Goal: Information Seeking & Learning: Learn about a topic

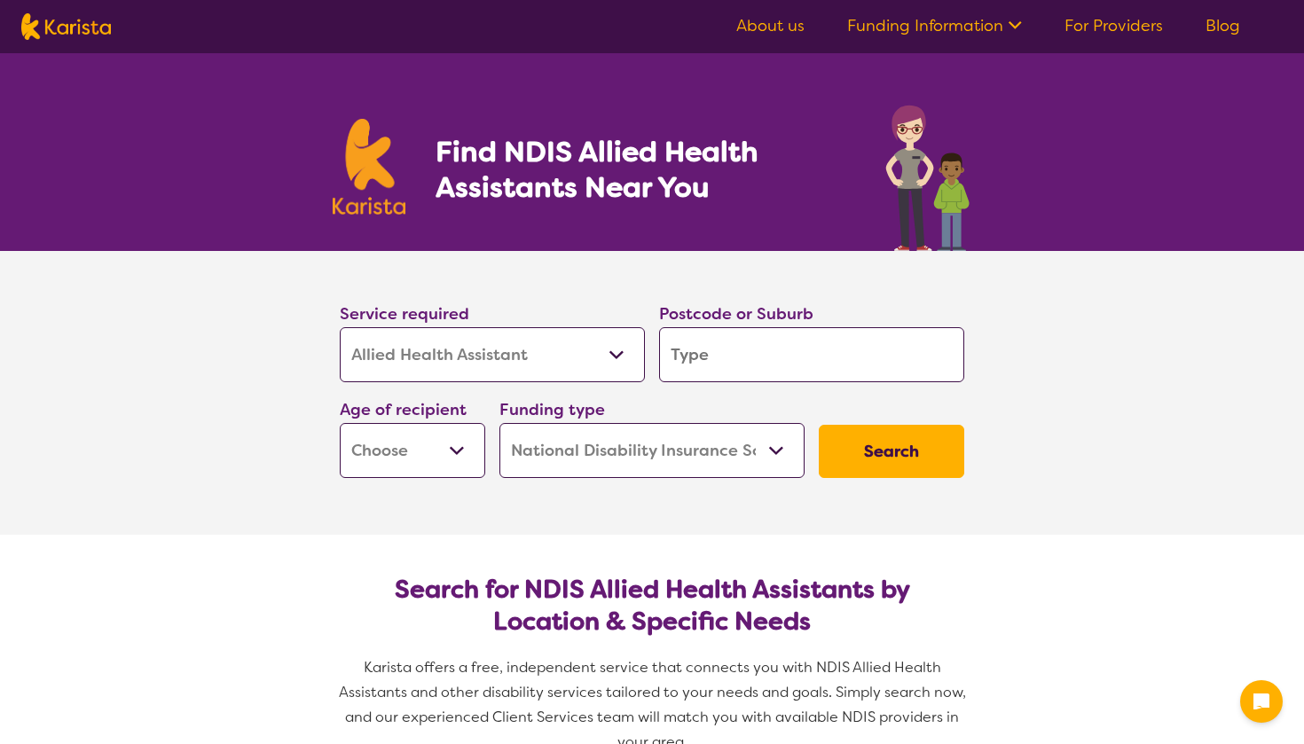
select select "Allied Health Assistant"
select select "NDIS"
select select "Allied Health Assistant"
select select "NDIS"
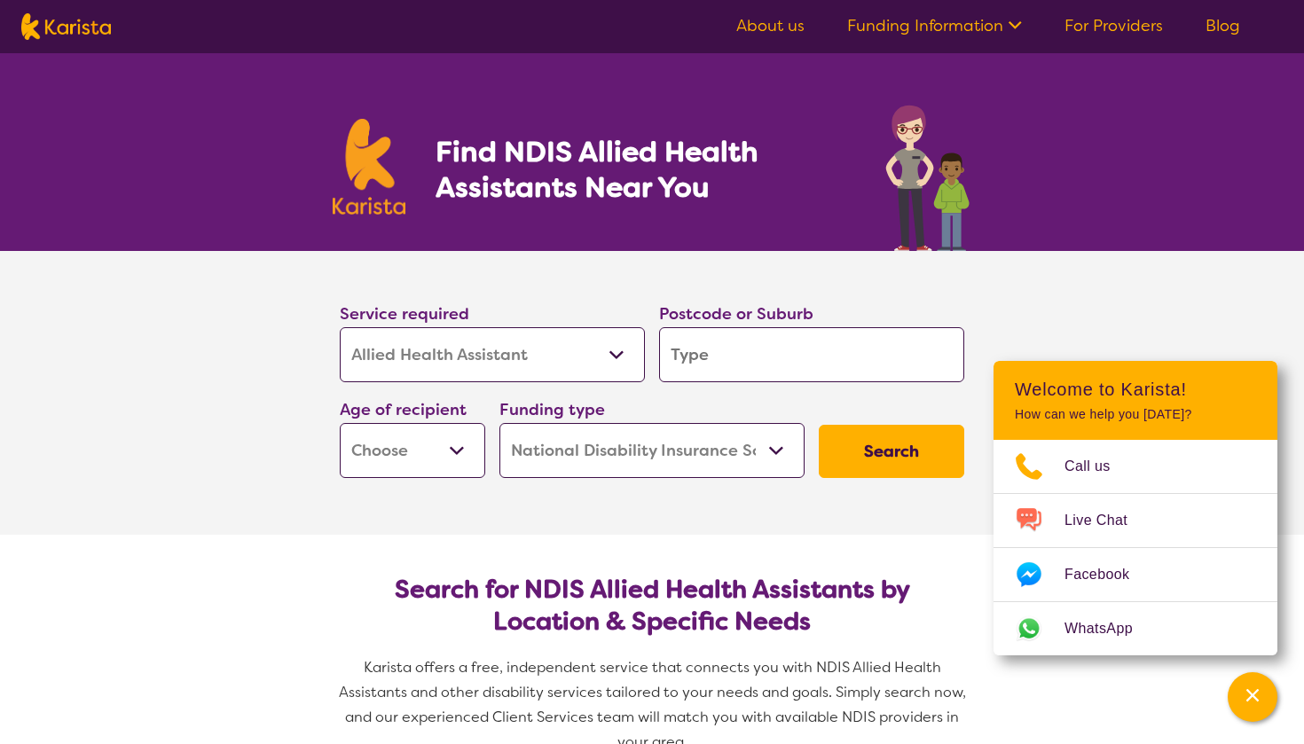
click at [1263, 712] on div "Channel Menu" at bounding box center [1252, 697] width 35 height 39
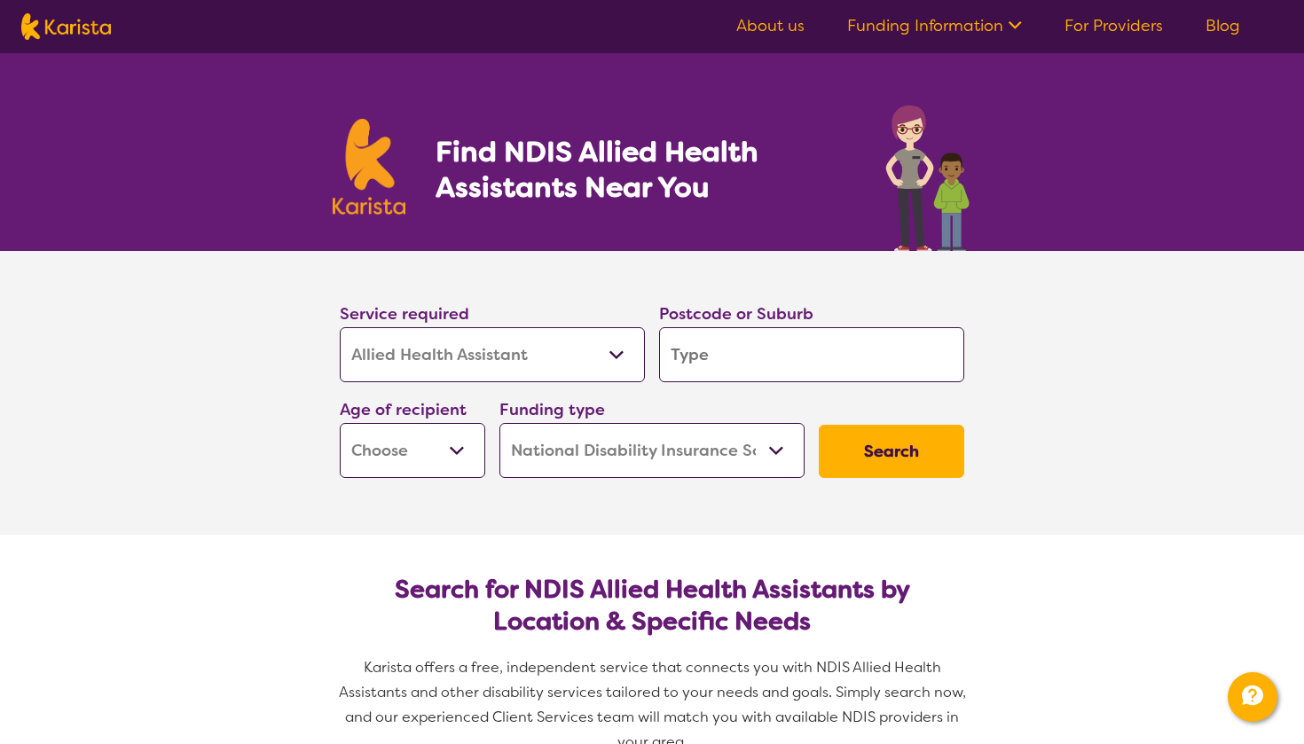
select select "Support worker"
click at [672, 366] on input "search" at bounding box center [811, 354] width 305 height 55
type input "4"
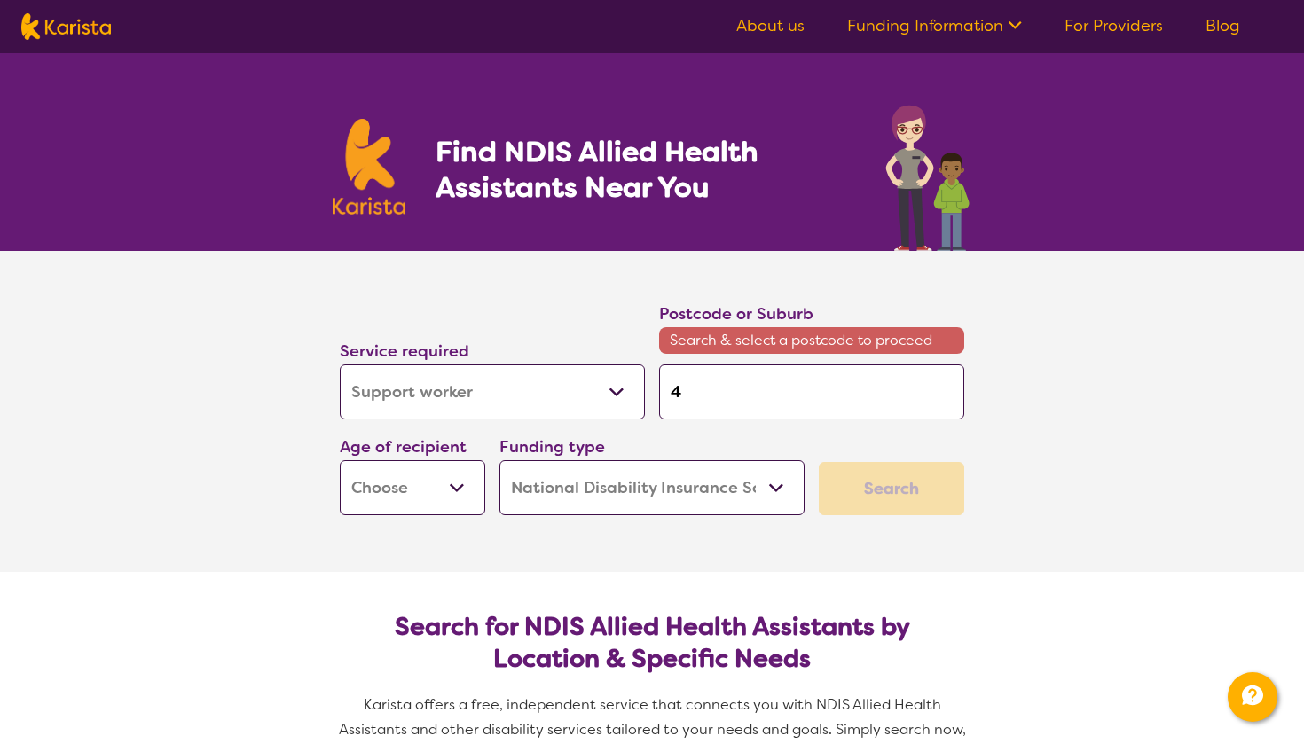
type input "45"
type input "455"
type input "4557"
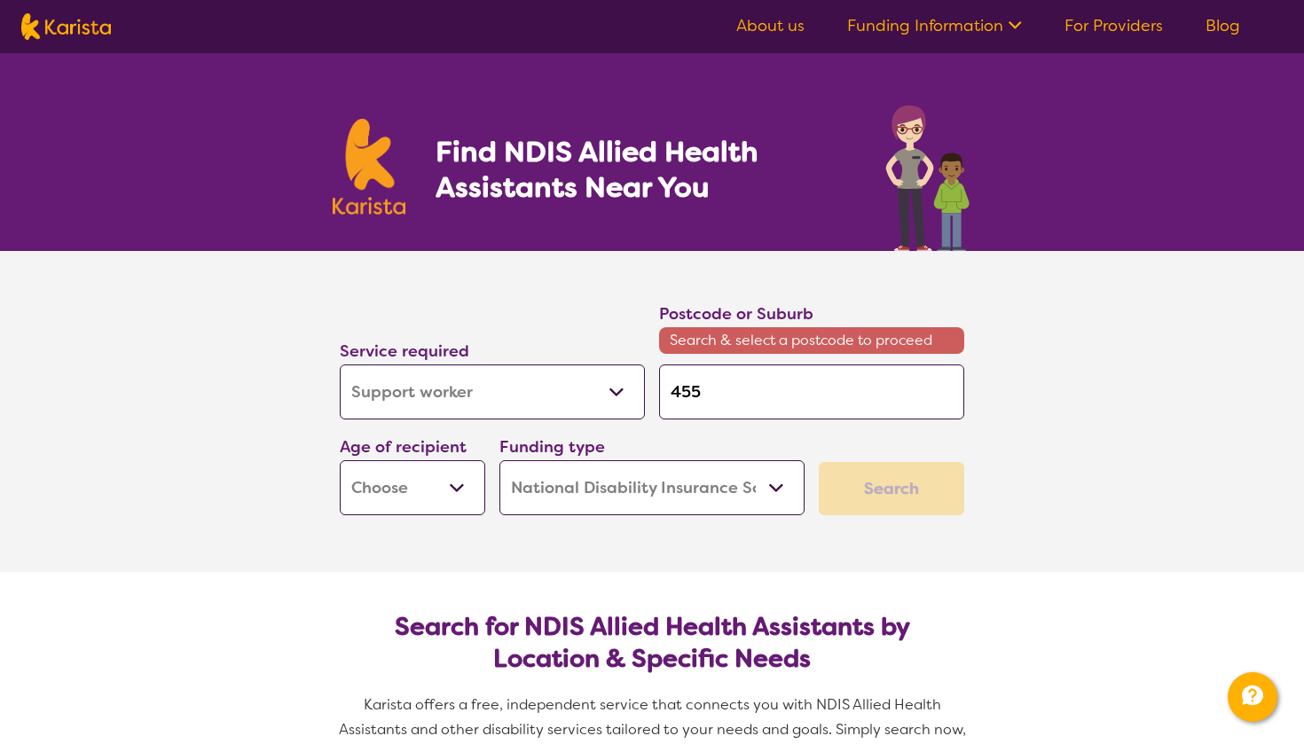
type input "4557"
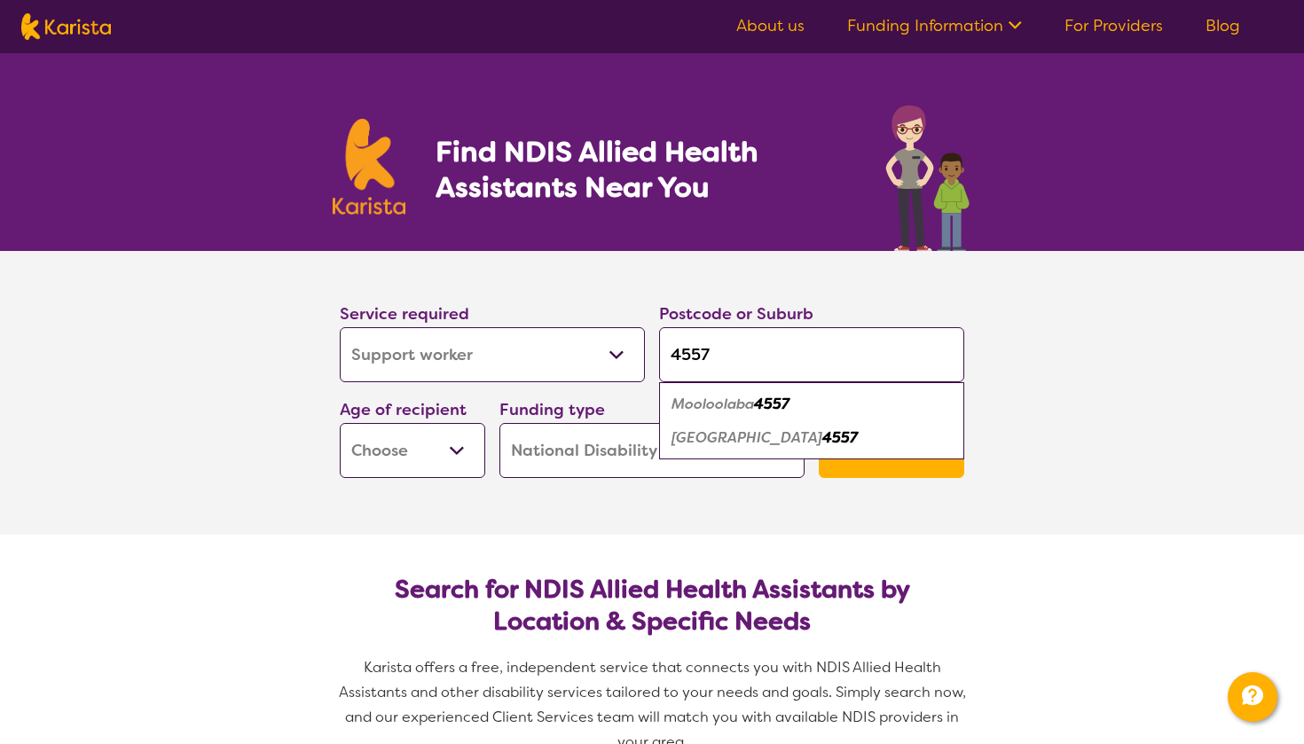
type input "4557"
click at [714, 408] on em "Mooloolaba" at bounding box center [713, 404] width 83 height 19
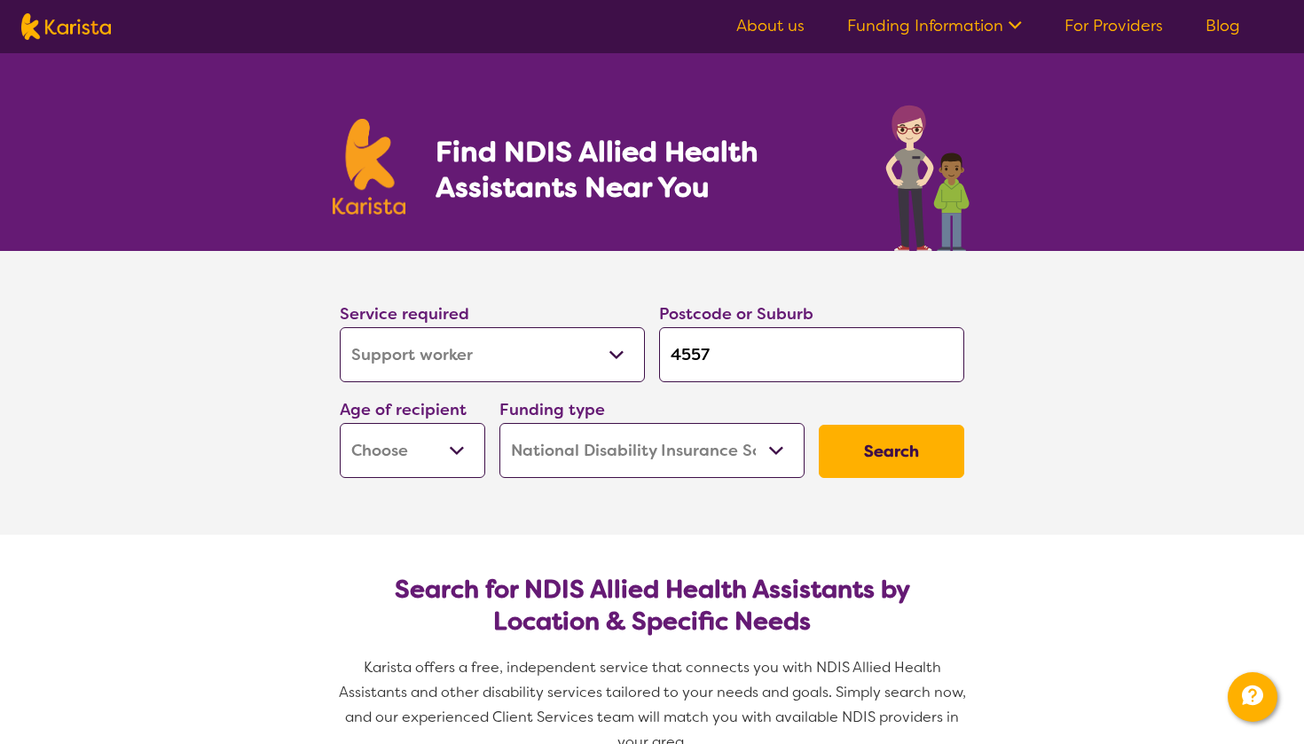
select select "AD"
click at [872, 452] on button "Search" at bounding box center [891, 451] width 145 height 53
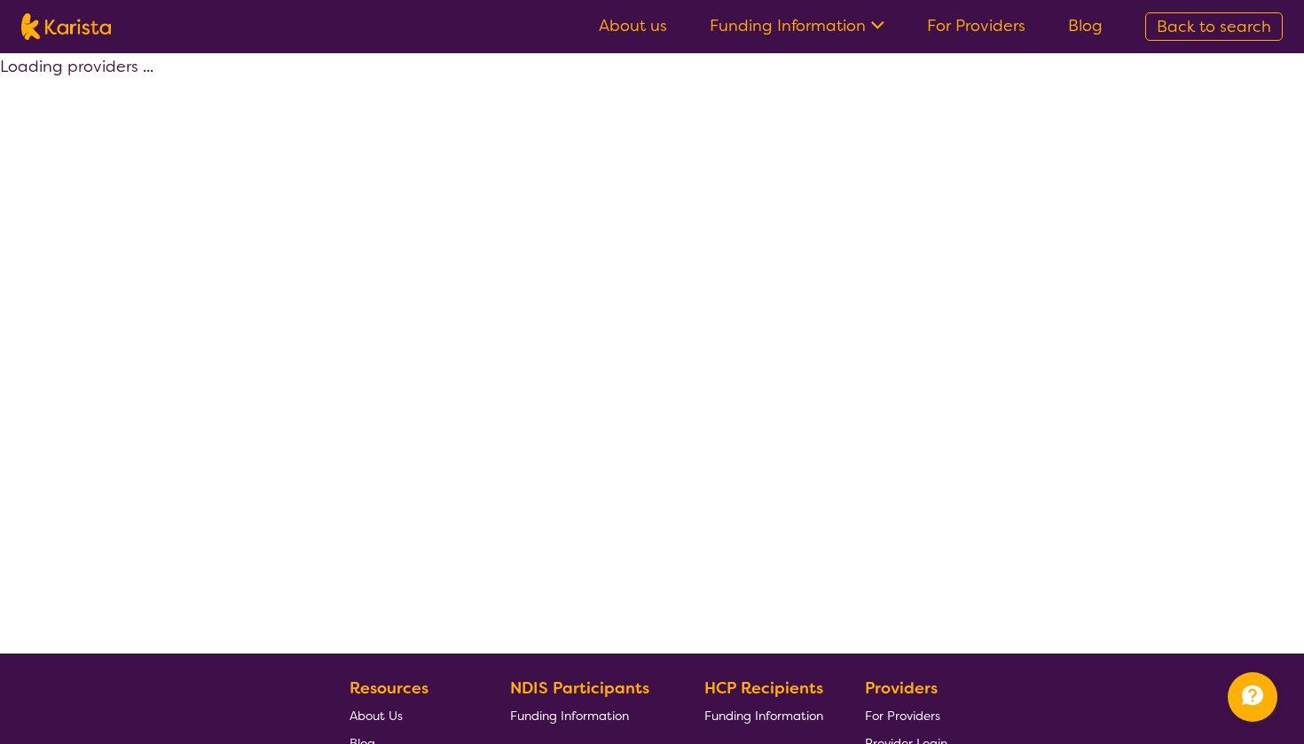
select select "NDIS"
select select "Support worker"
select select "AD"
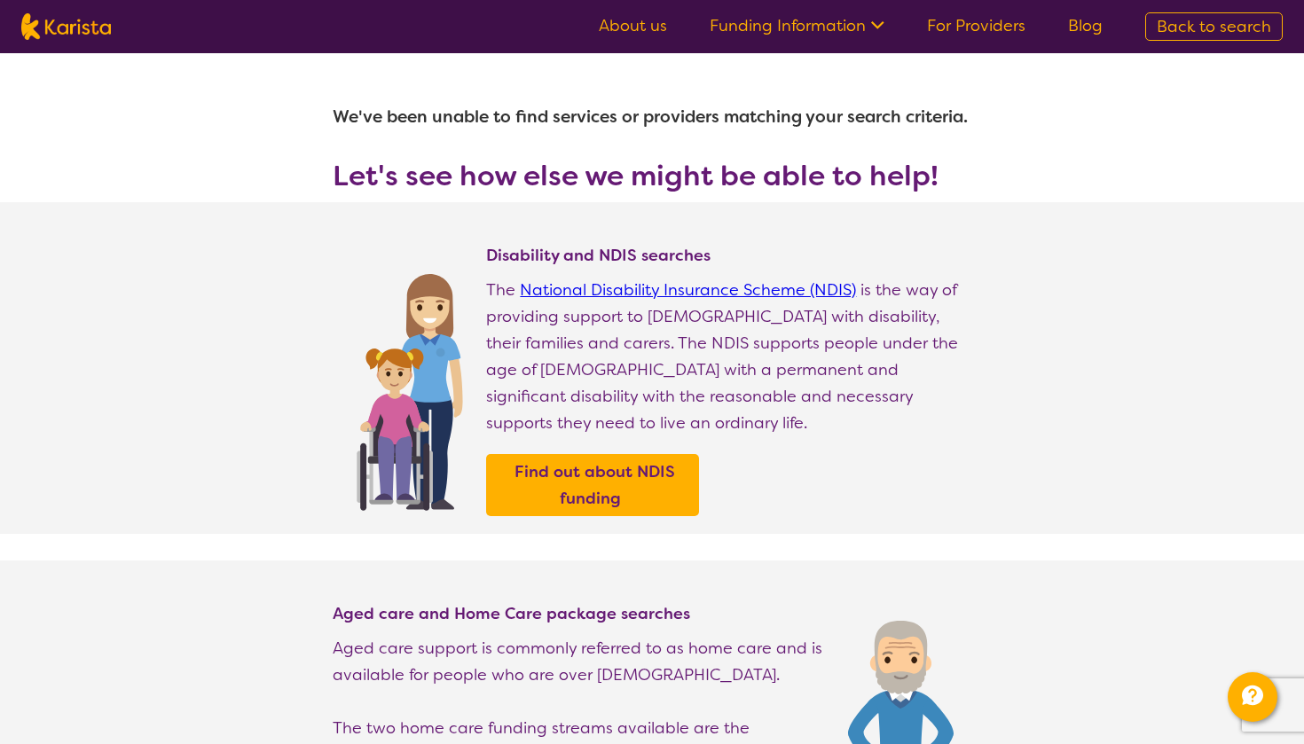
select select "Allied Health Assistant"
select select "AD"
select select "NDIS"
select select "Allied Health Assistant"
select select "AD"
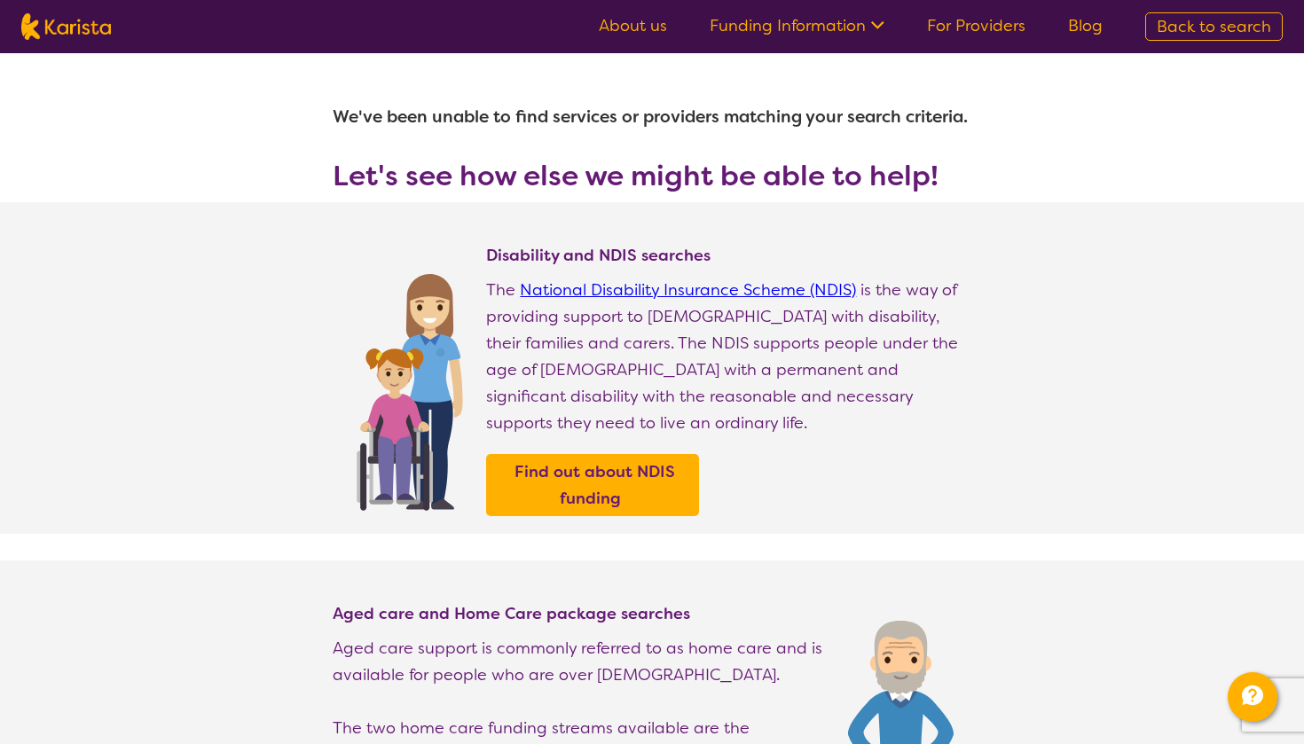
select select "NDIS"
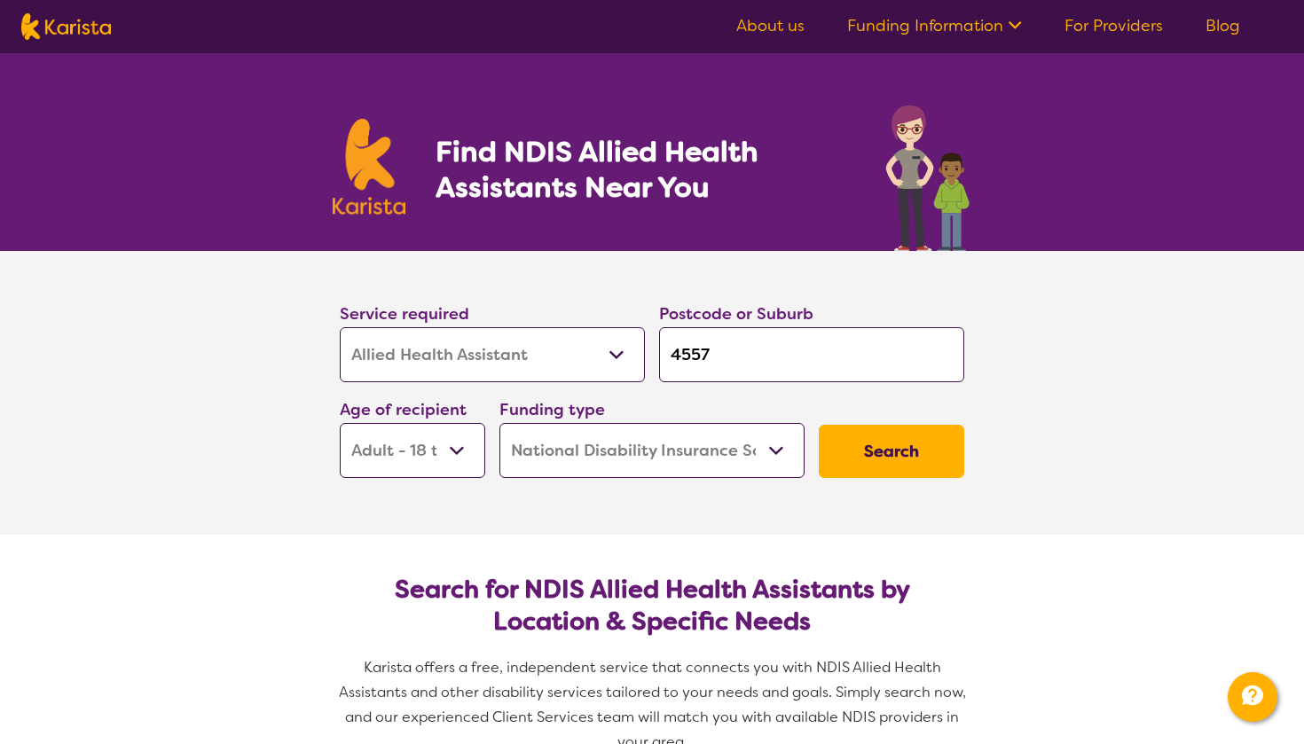
select select "Respite"
click at [861, 448] on button "Search" at bounding box center [891, 451] width 145 height 53
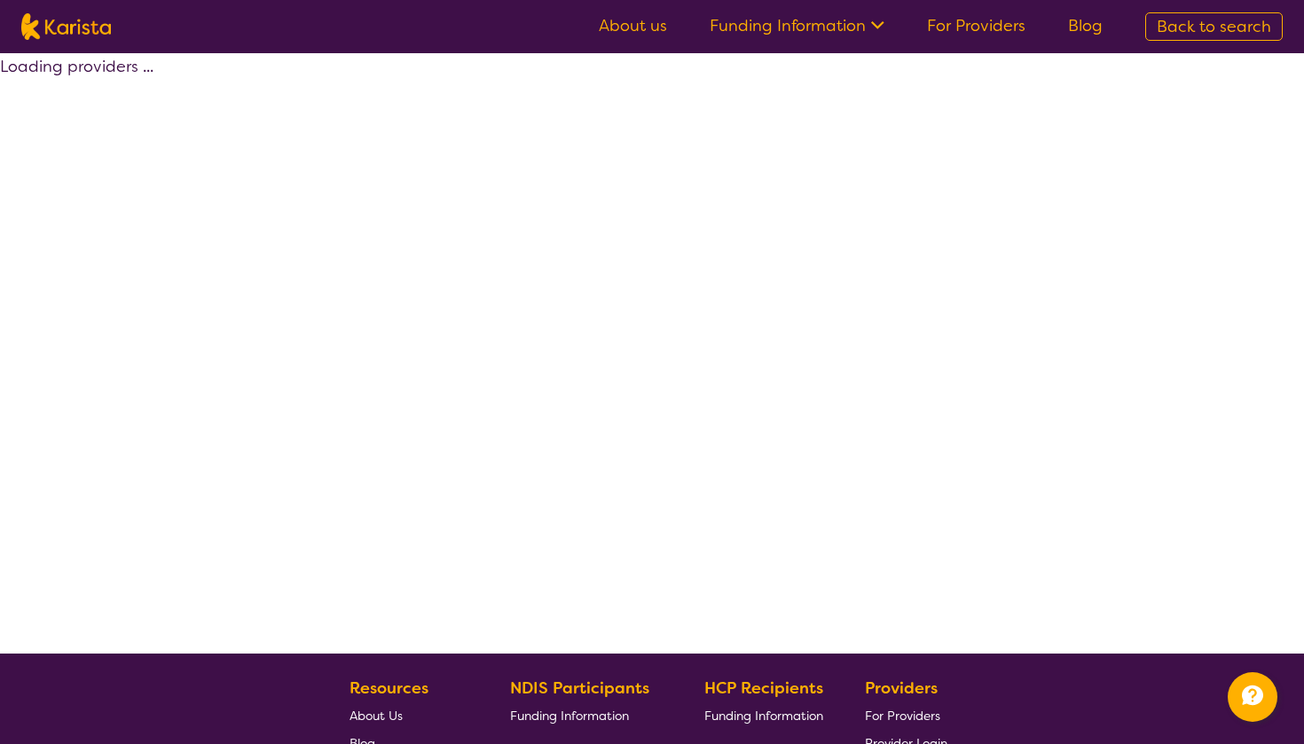
select select "NDIS"
select select "Respite"
select select "AD"
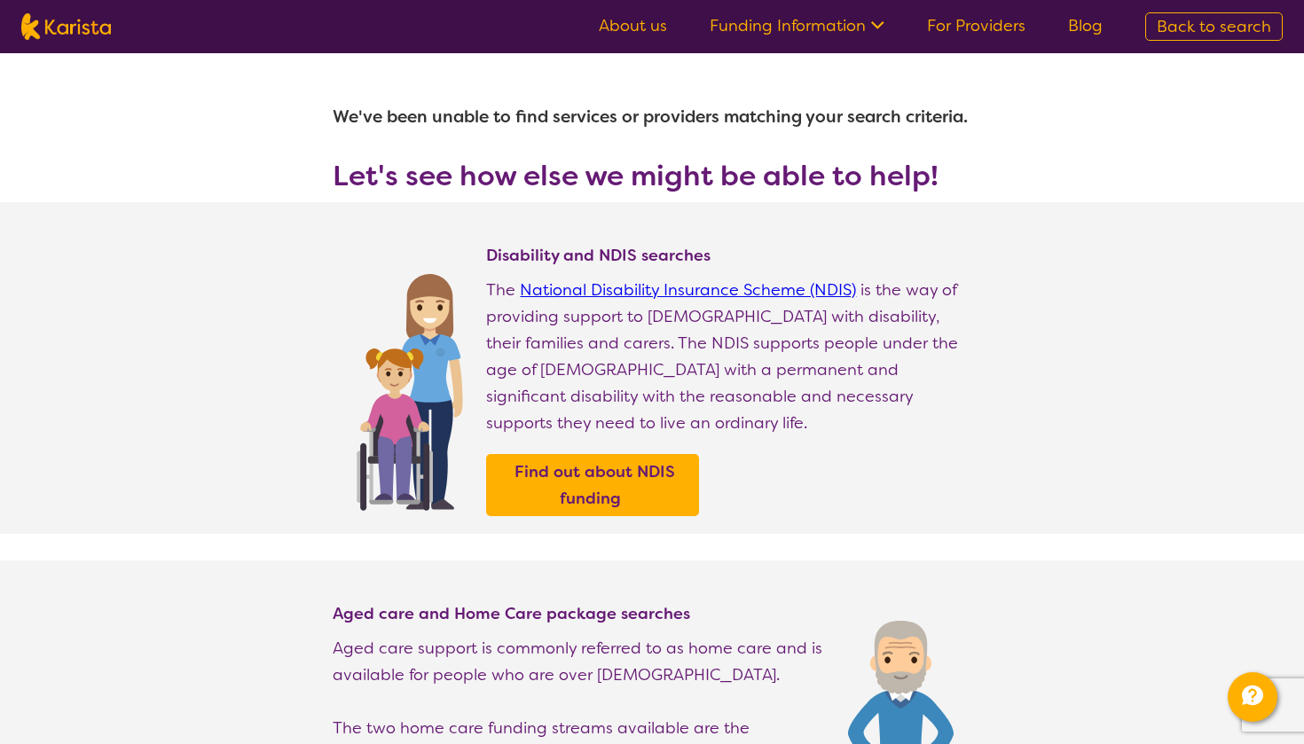
select select "Allied Health Assistant"
select select "AD"
select select "NDIS"
select select "Allied Health Assistant"
select select "AD"
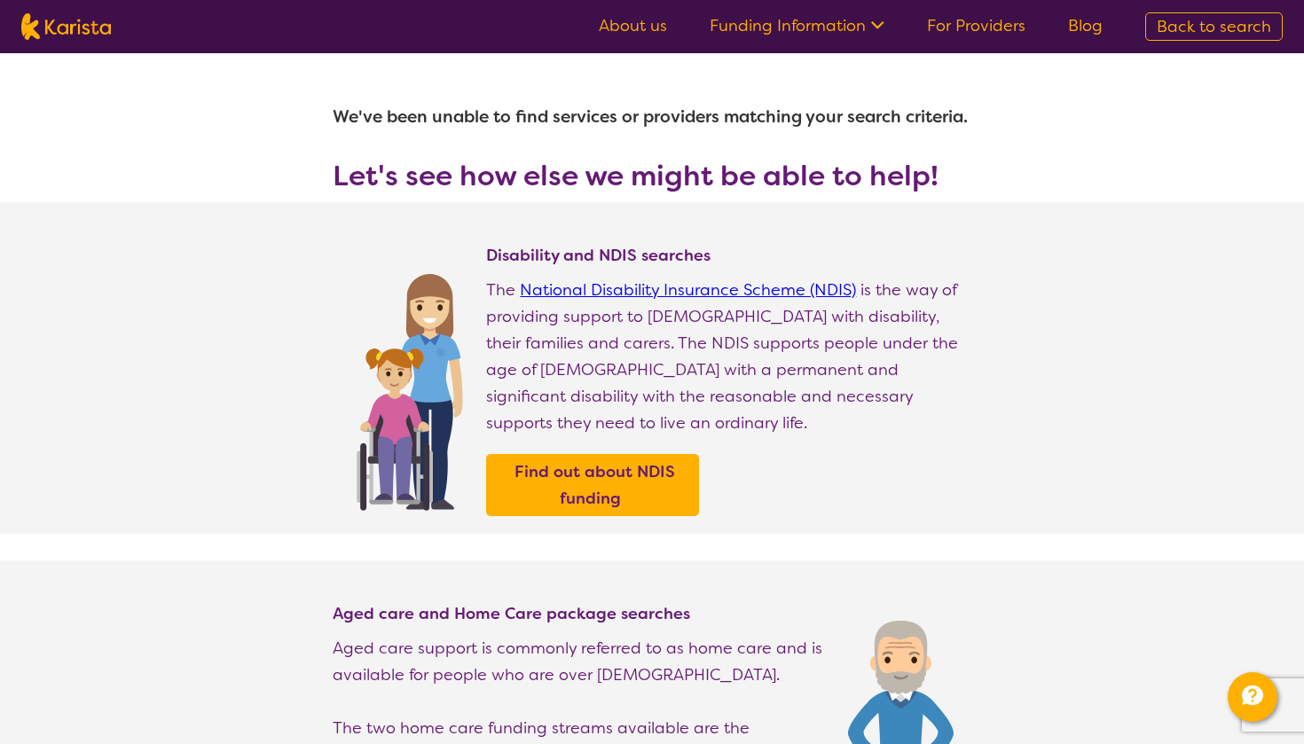
select select "NDIS"
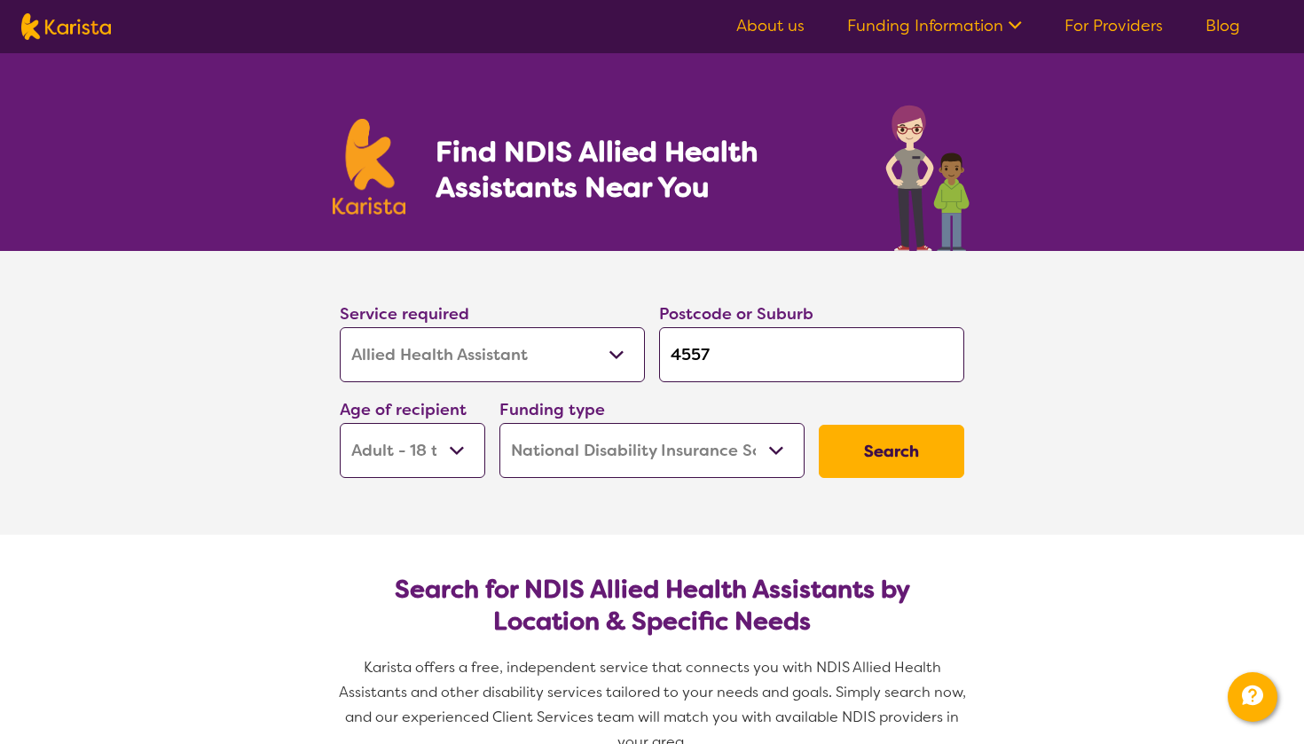
click at [726, 372] on input "4557" at bounding box center [811, 354] width 305 height 55
type input "s"
type input "su"
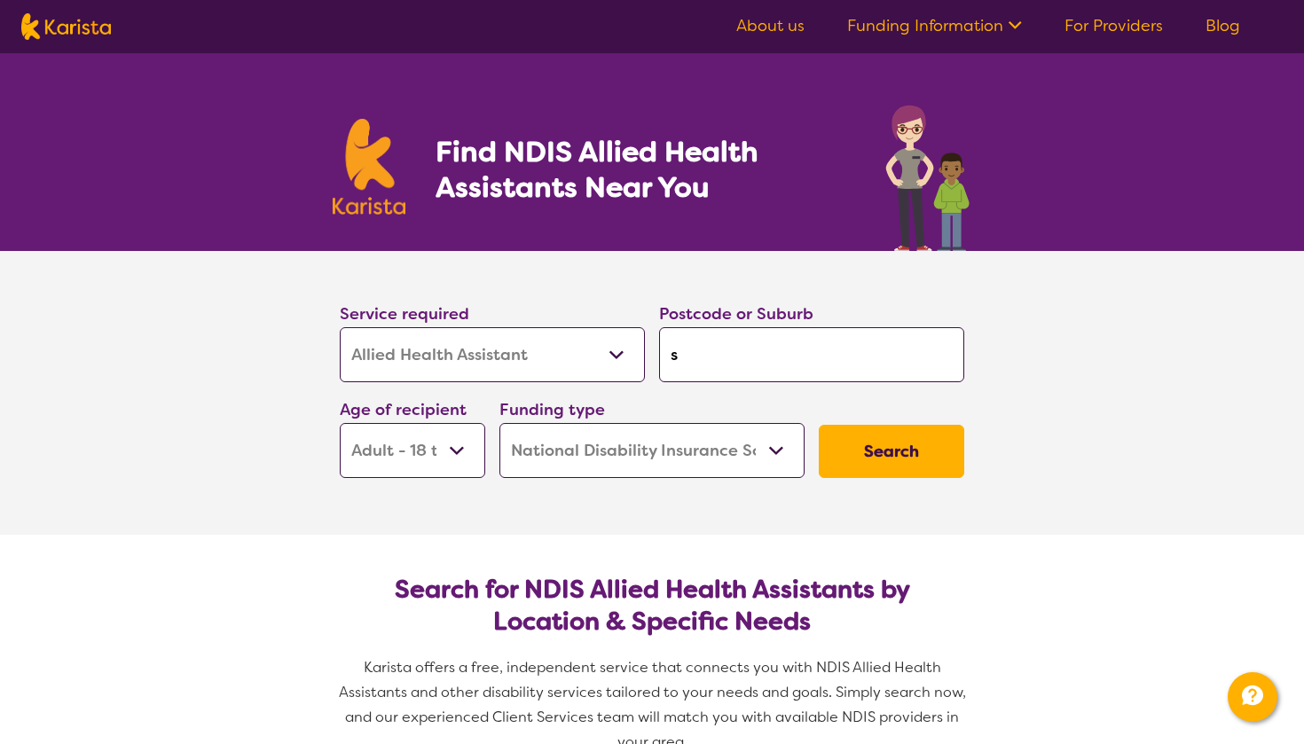
type input "su"
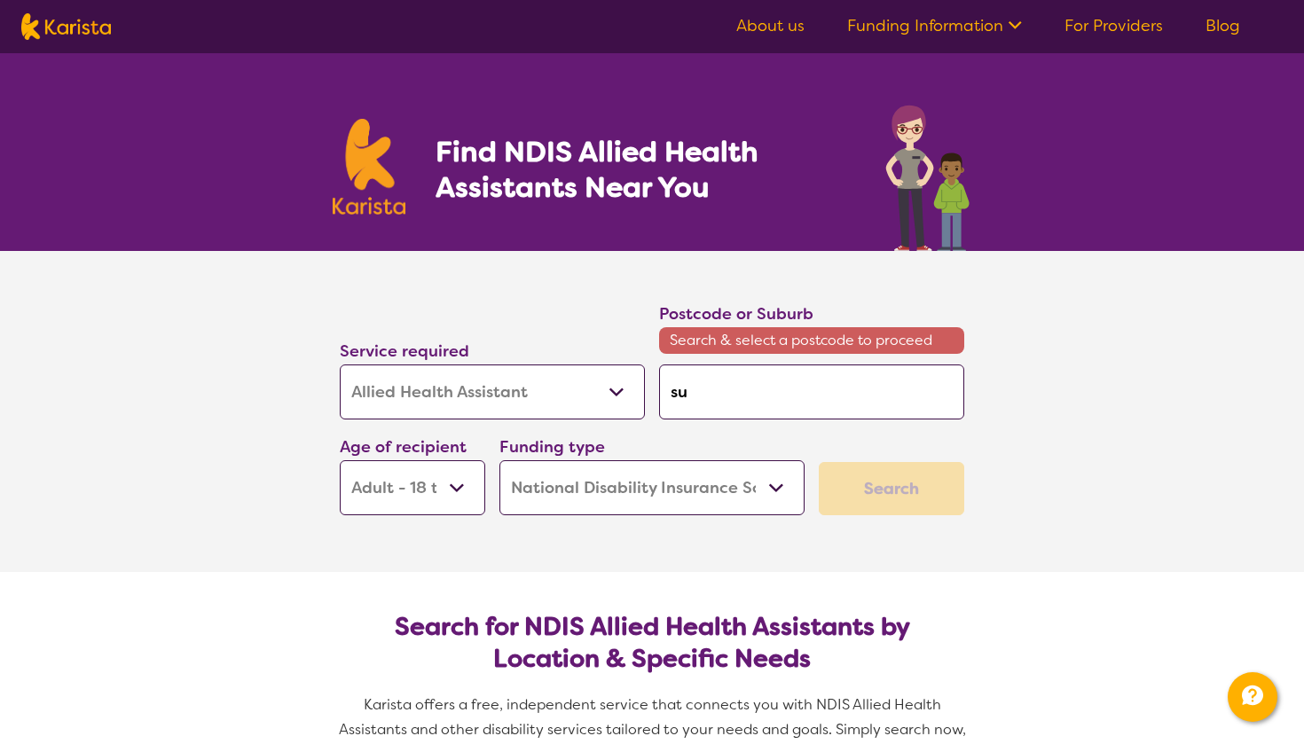
type input "sun"
type input "suns"
type input "sunsh"
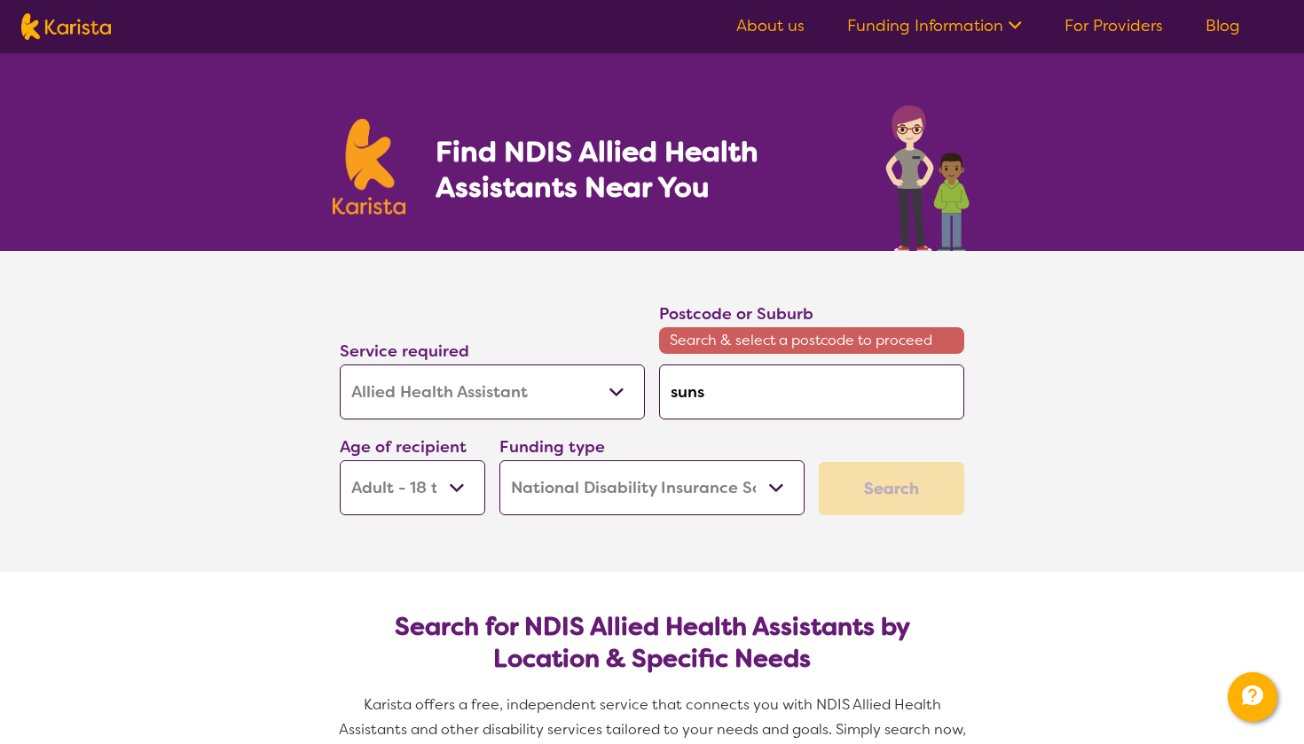
type input "sunsh"
type input "sunshi"
type input "sunshin"
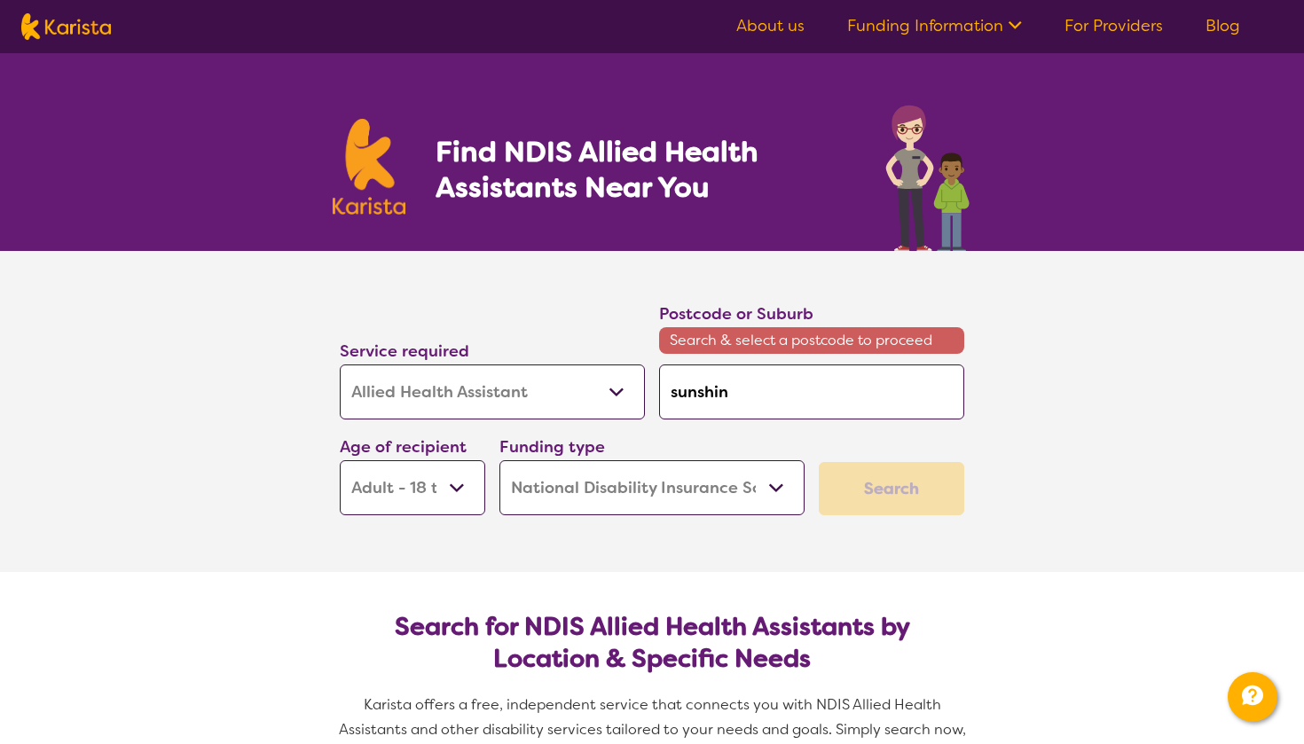
type input "sunshine"
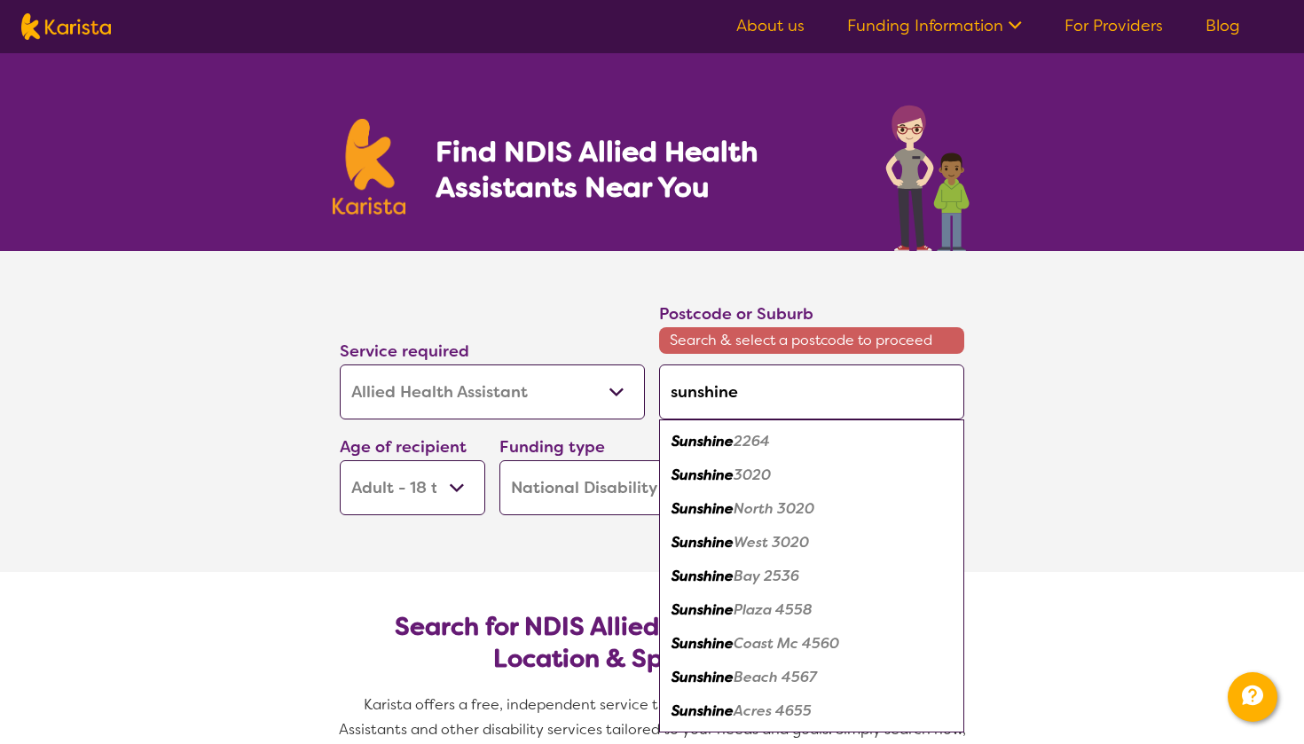
type input "sunshine"
type input "sunshine c"
type input "sunshine co"
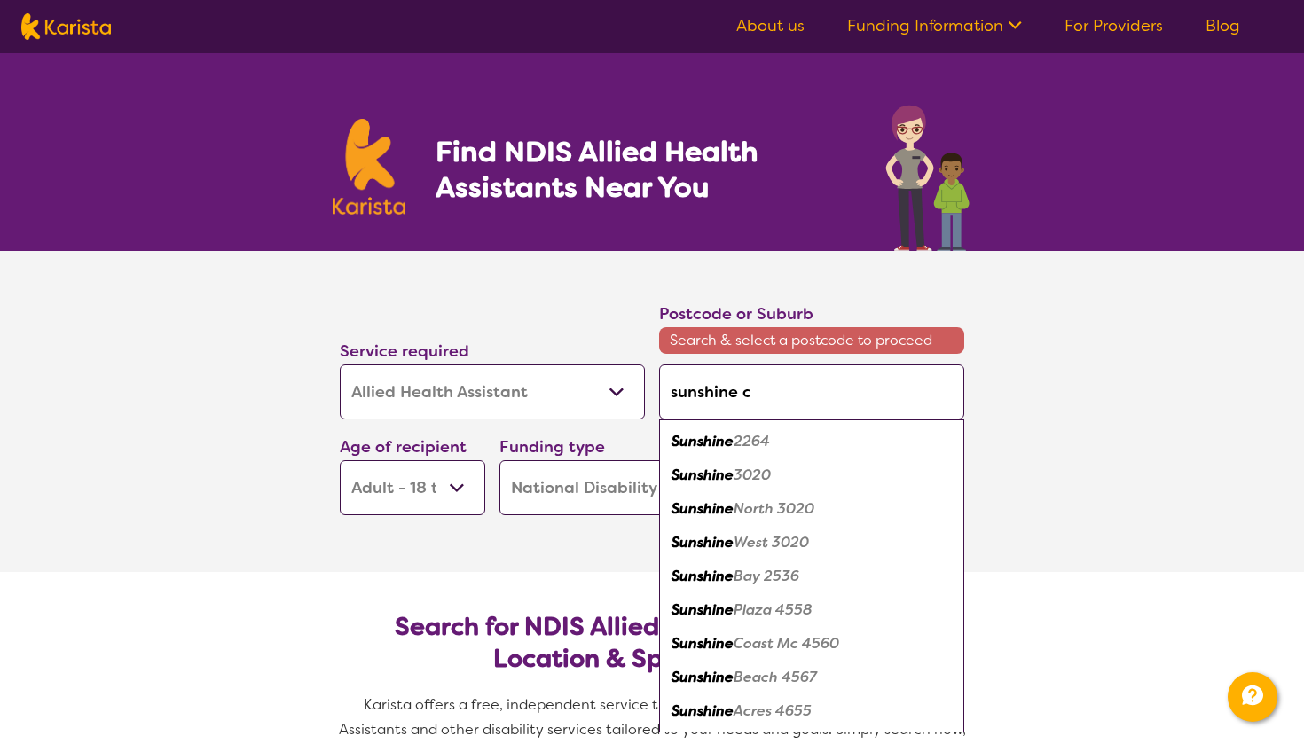
type input "sunshine co"
type input "sunshine coa"
type input "sunshine coas"
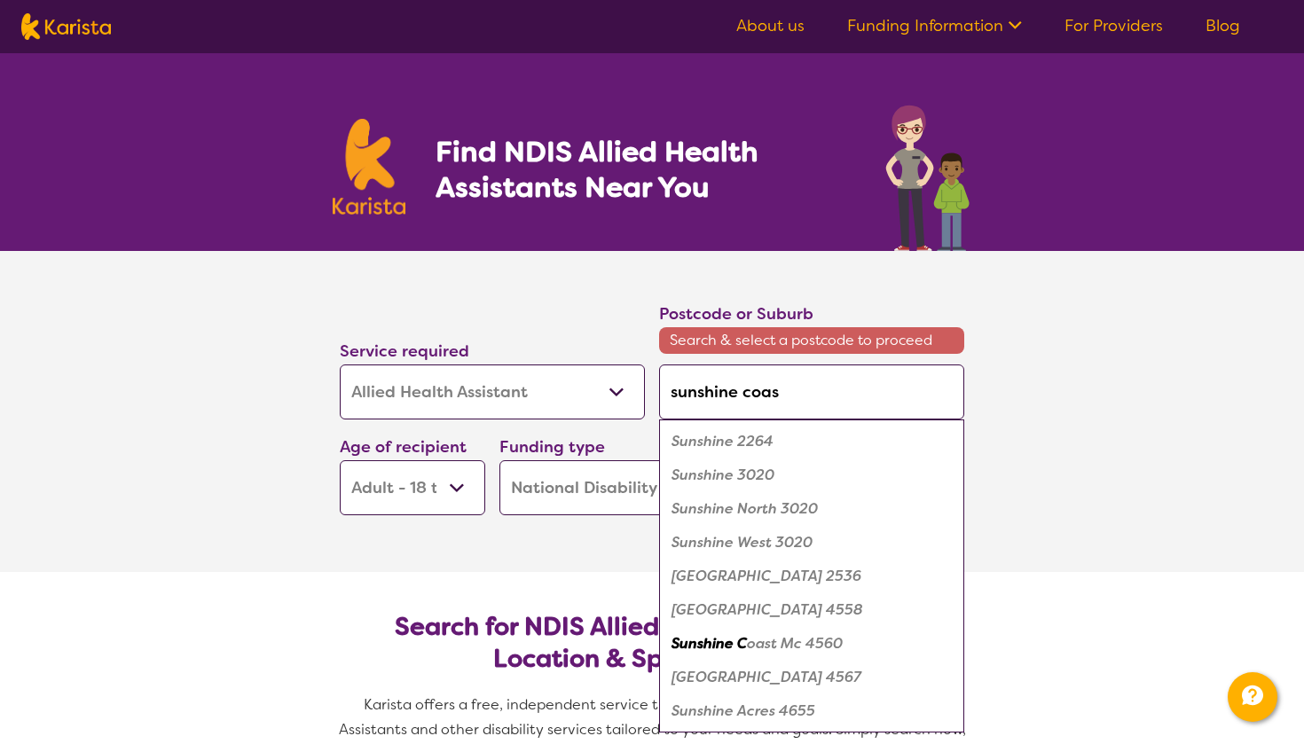
type input "sunshine coast"
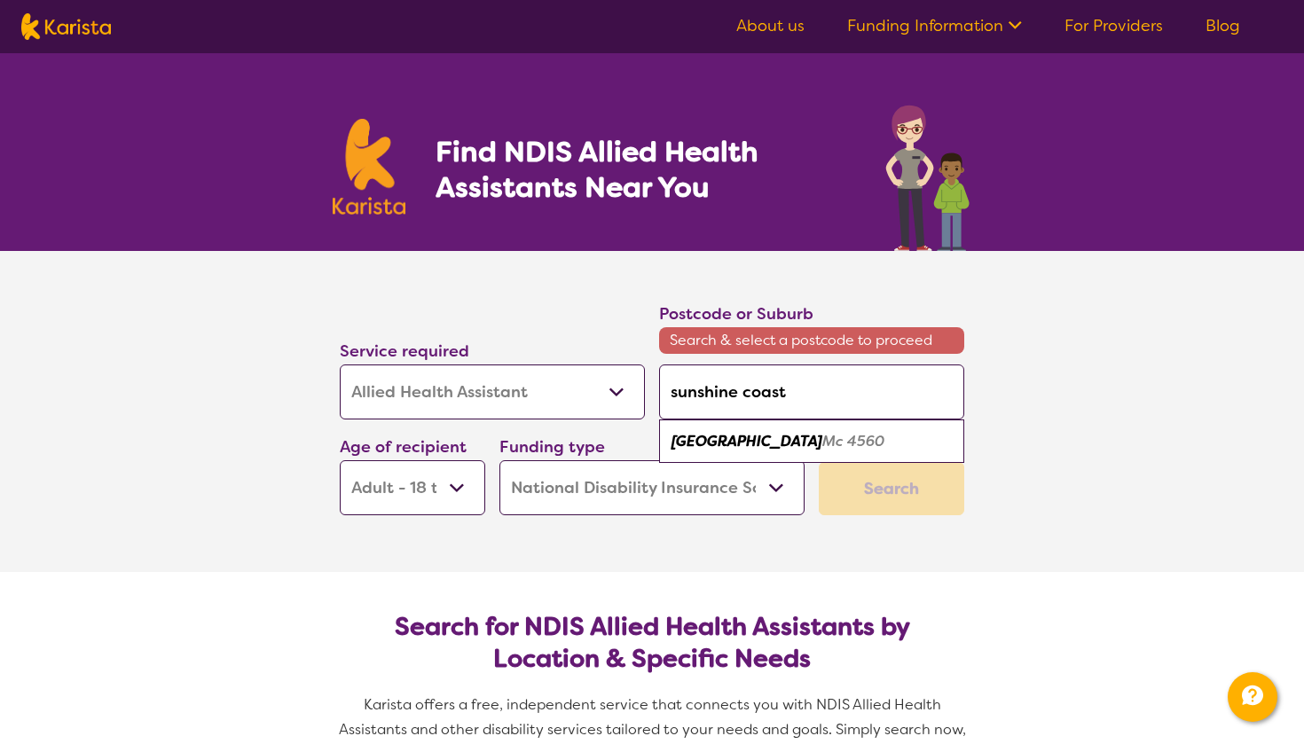
type input "[GEOGRAPHIC_DATA]"
drag, startPoint x: 751, startPoint y: 425, endPoint x: 766, endPoint y: 437, distance: 20.2
click at [766, 437] on em "[GEOGRAPHIC_DATA]" at bounding box center [747, 441] width 151 height 19
type input "4560"
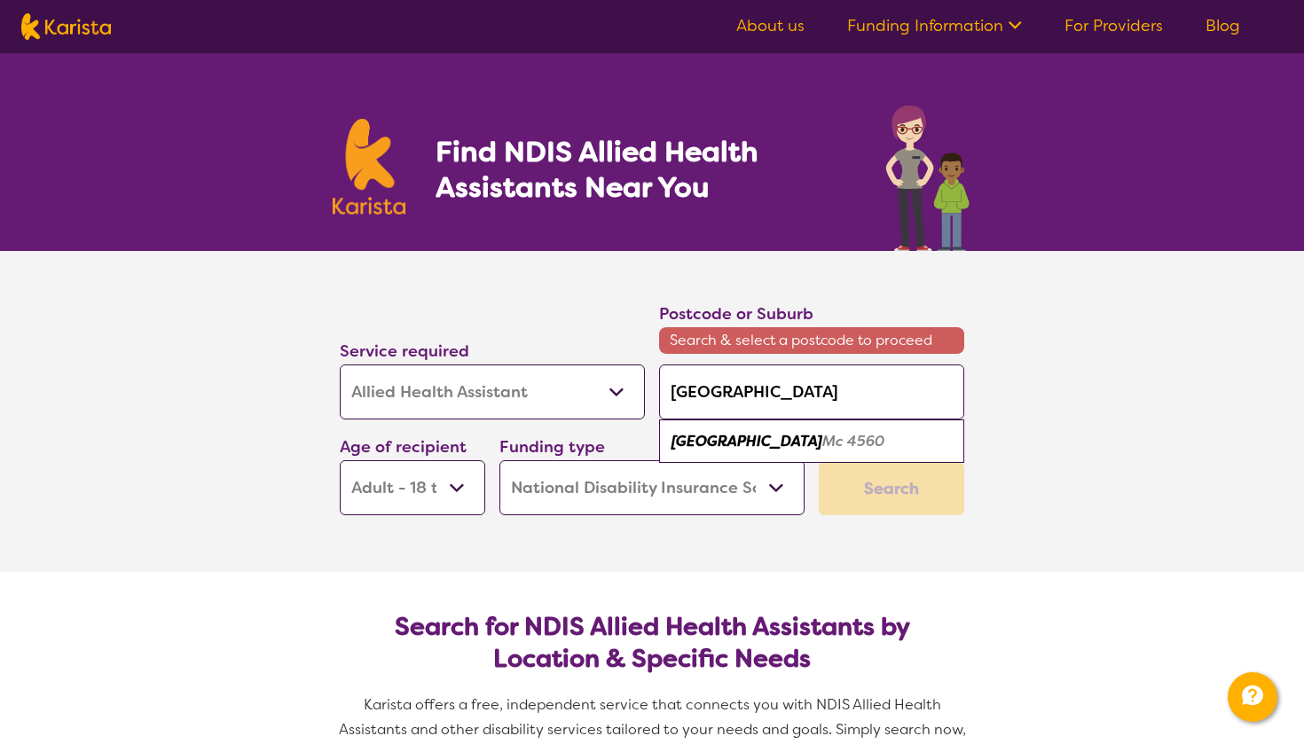
type input "4560"
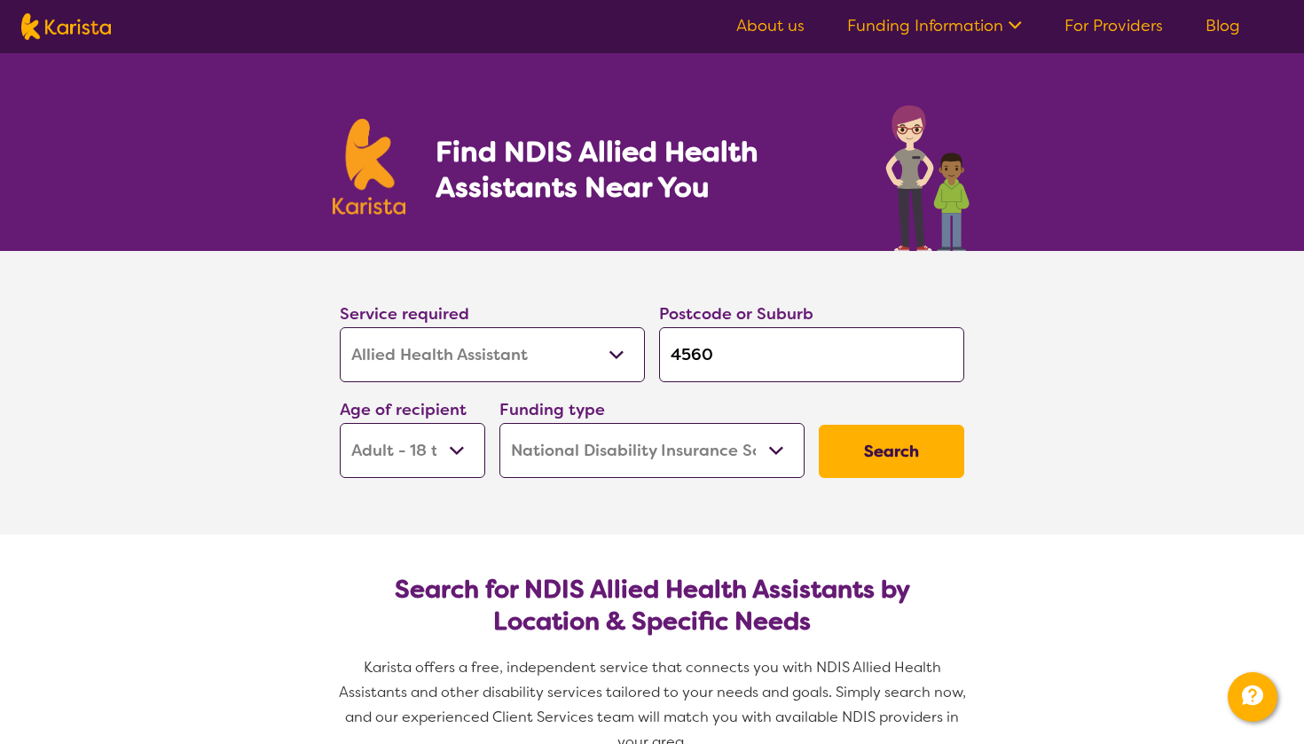
click at [833, 451] on button "Search" at bounding box center [891, 451] width 145 height 53
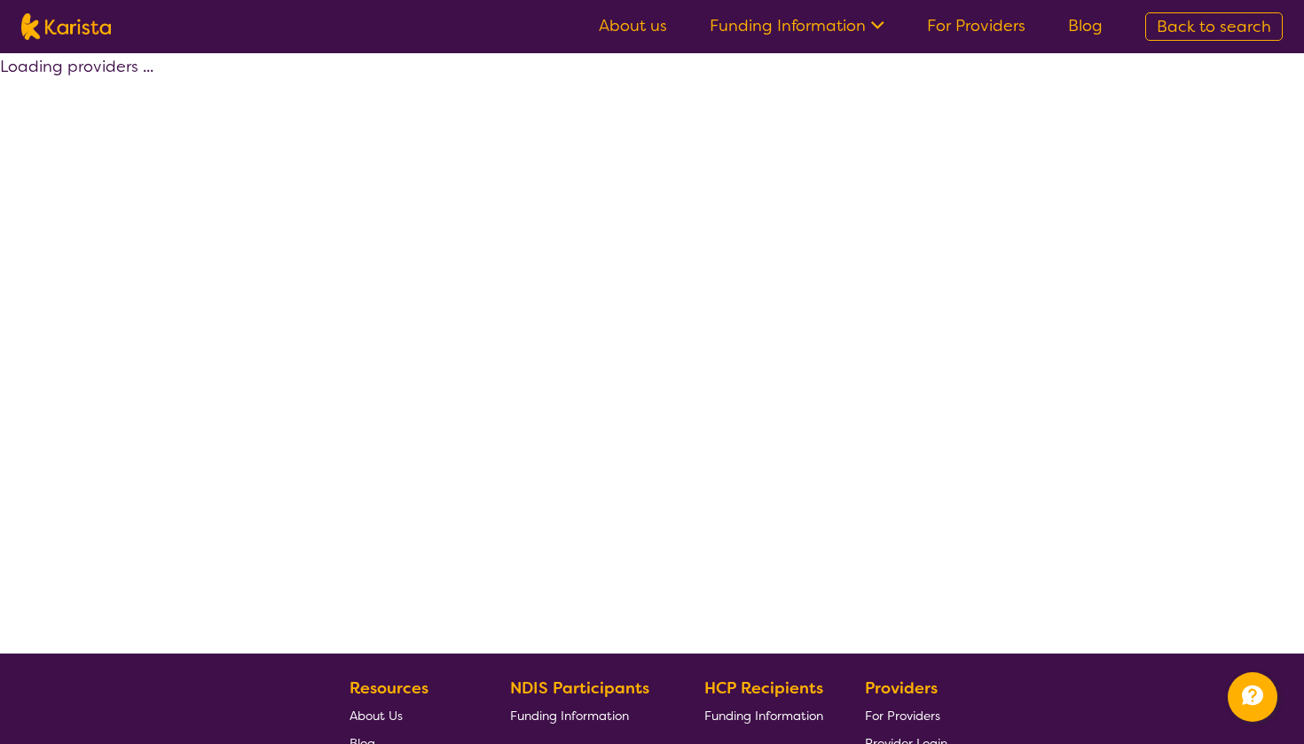
select select "NDIS"
select select "Allied Health Assistant"
select select "AD"
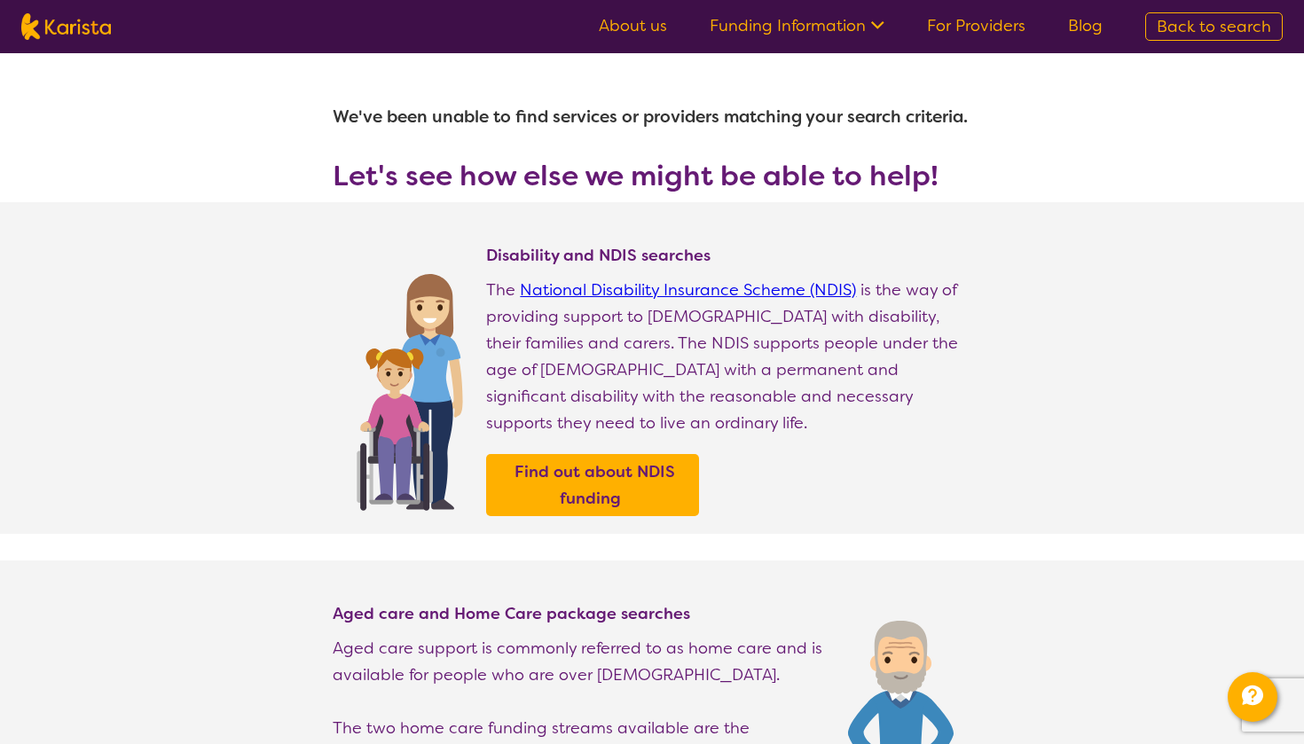
select select "Allied Health Assistant"
select select "AD"
select select "NDIS"
select select "Allied Health Assistant"
select select "AD"
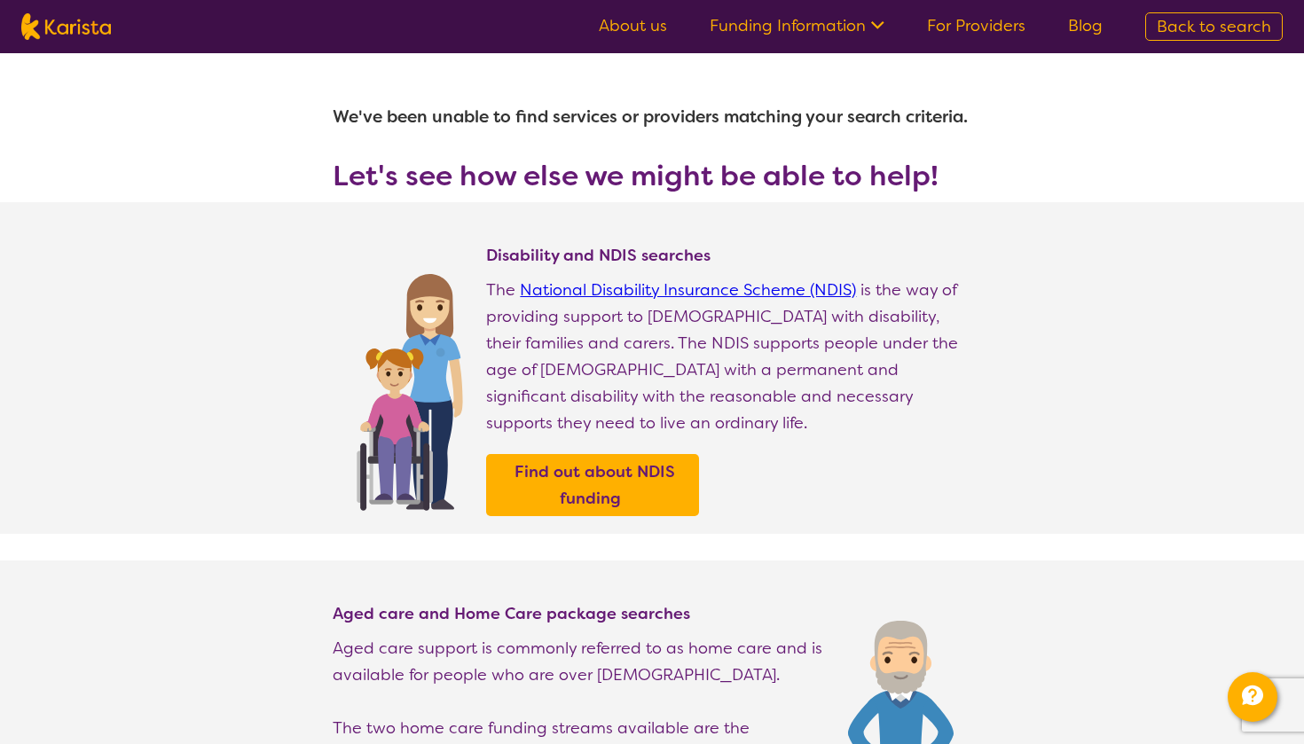
select select "NDIS"
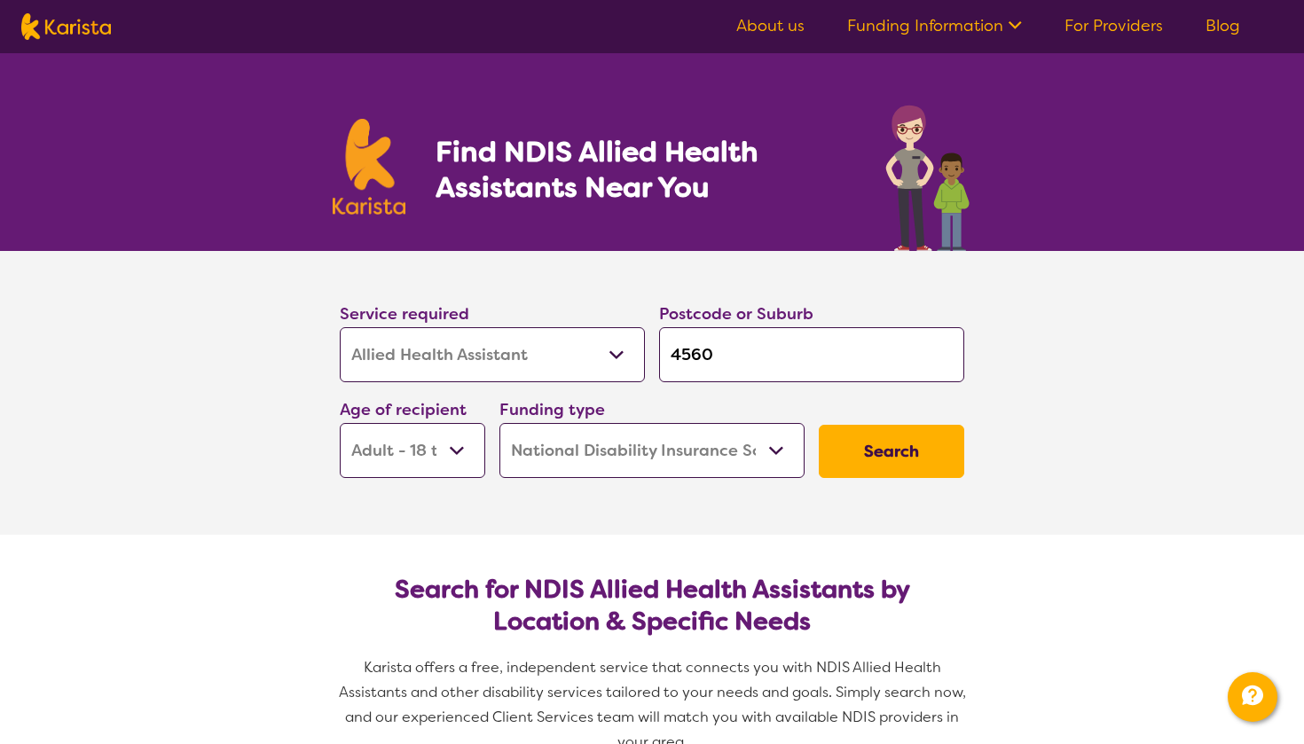
select select "Support worker"
click at [711, 358] on input "4560" at bounding box center [811, 354] width 305 height 55
click at [897, 452] on button "Search" at bounding box center [891, 451] width 145 height 53
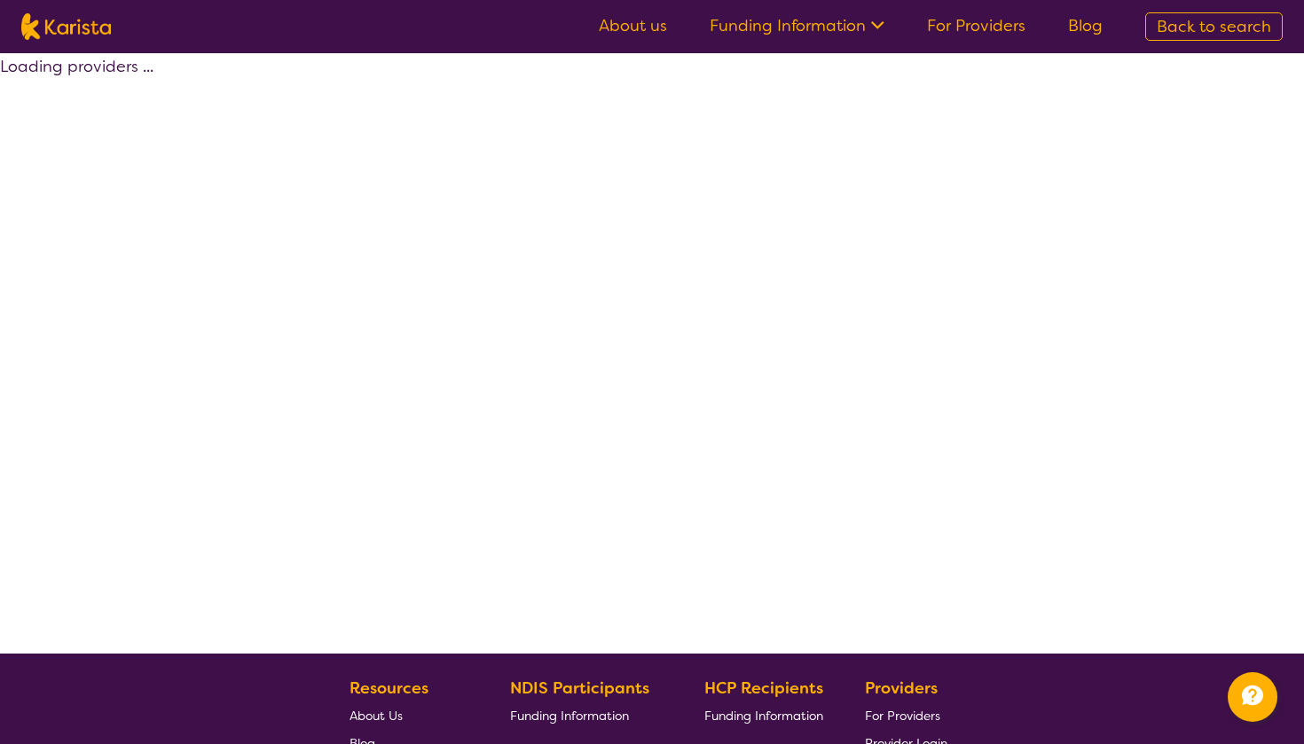
select select "NDIS"
select select "Support worker"
select select "AD"
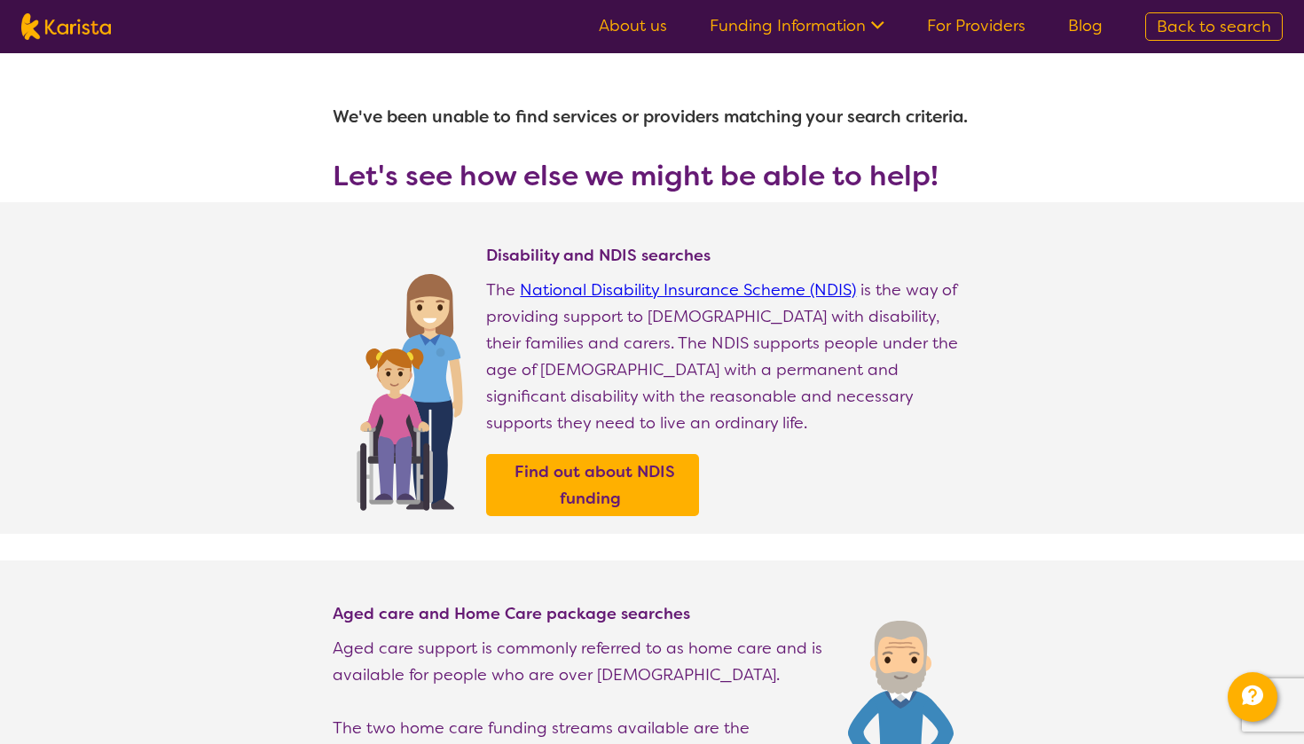
select select "Allied Health Assistant"
select select "AD"
select select "NDIS"
select select "Allied Health Assistant"
select select "AD"
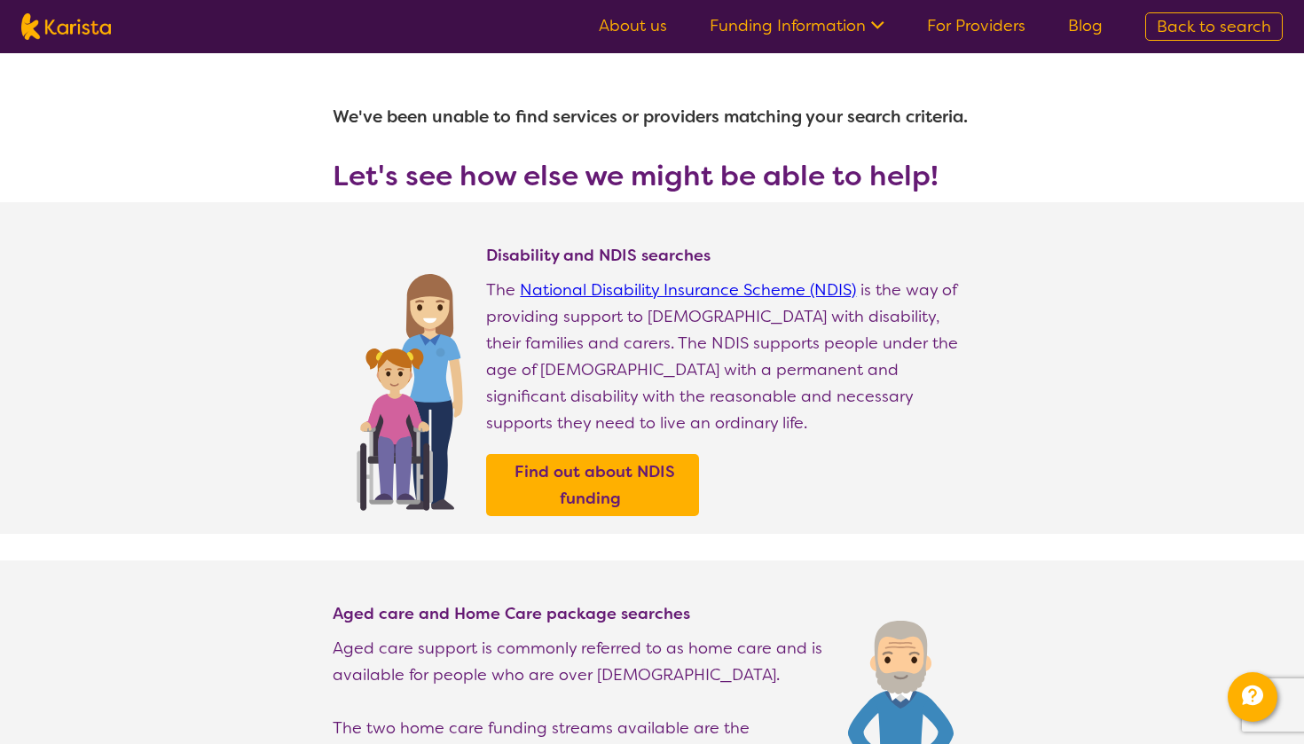
select select "NDIS"
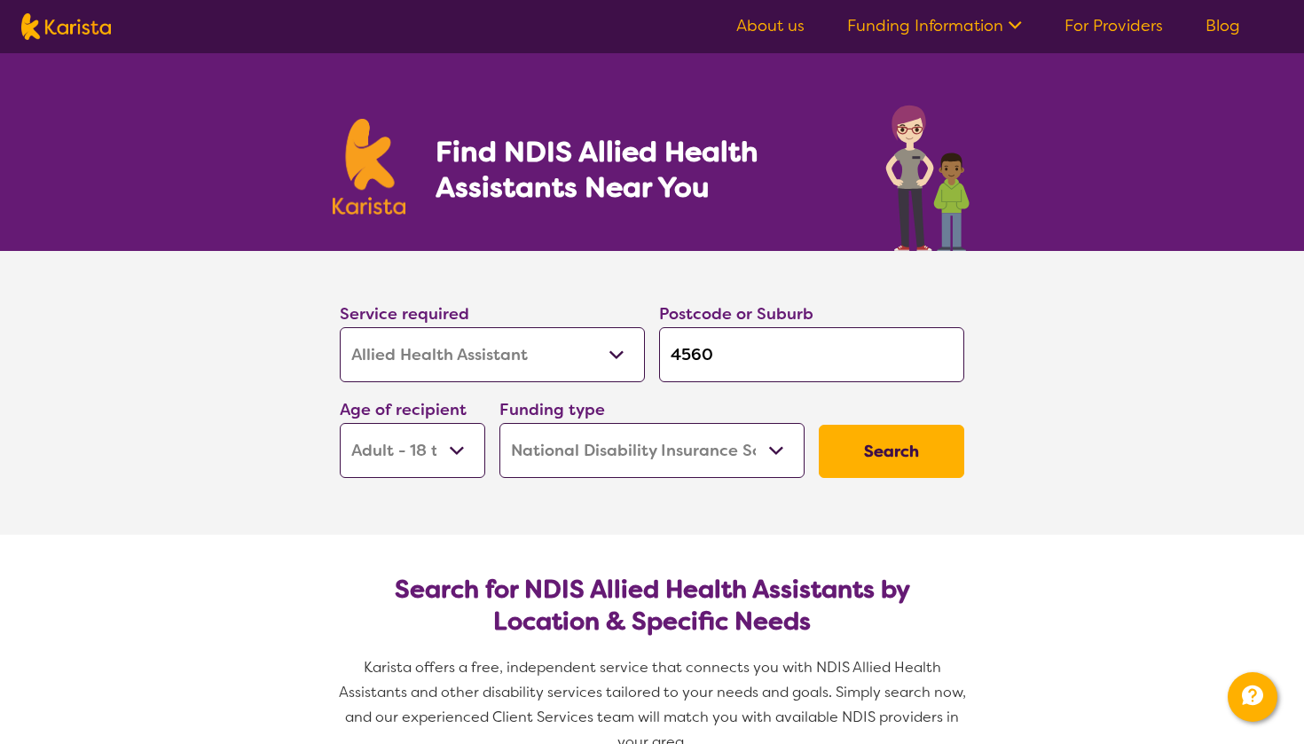
select select "NDIS Support Coordination"
click at [858, 451] on button "Search" at bounding box center [891, 451] width 145 height 53
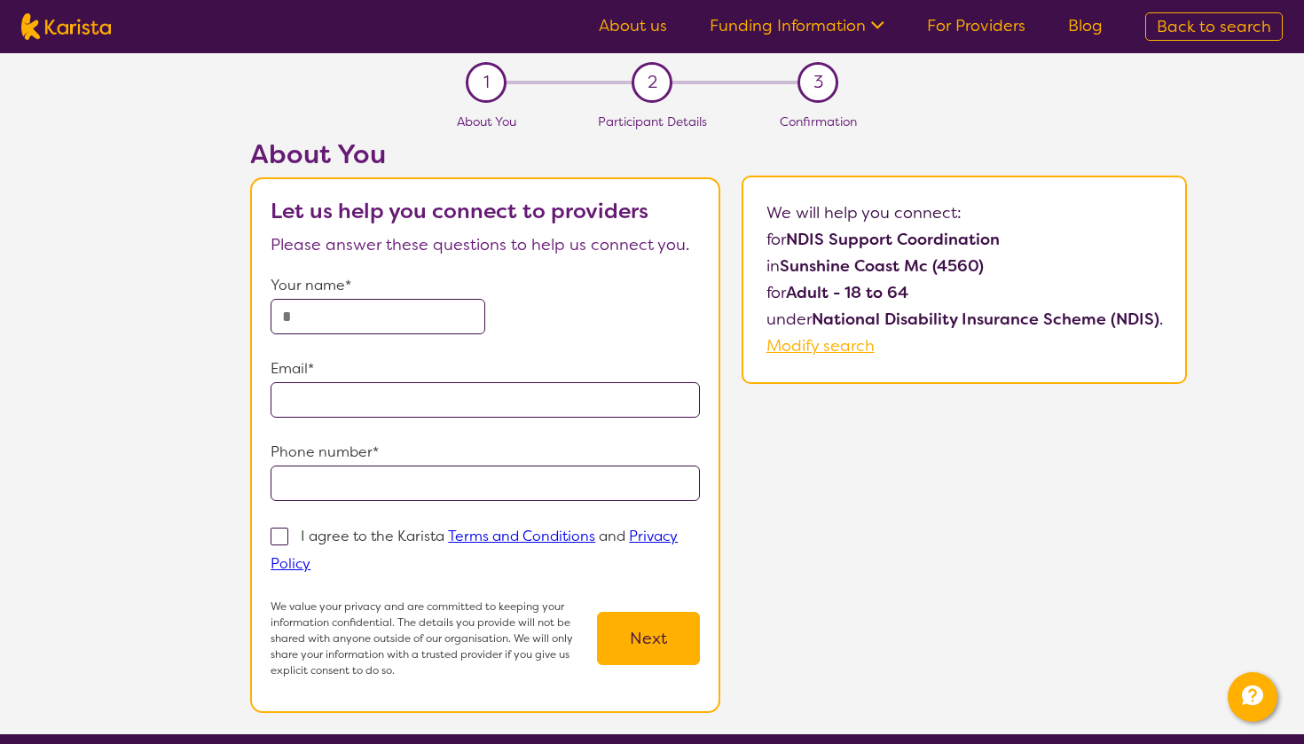
select select "Allied Health Assistant"
select select "AD"
select select "NDIS"
select select "Allied Health Assistant"
select select "AD"
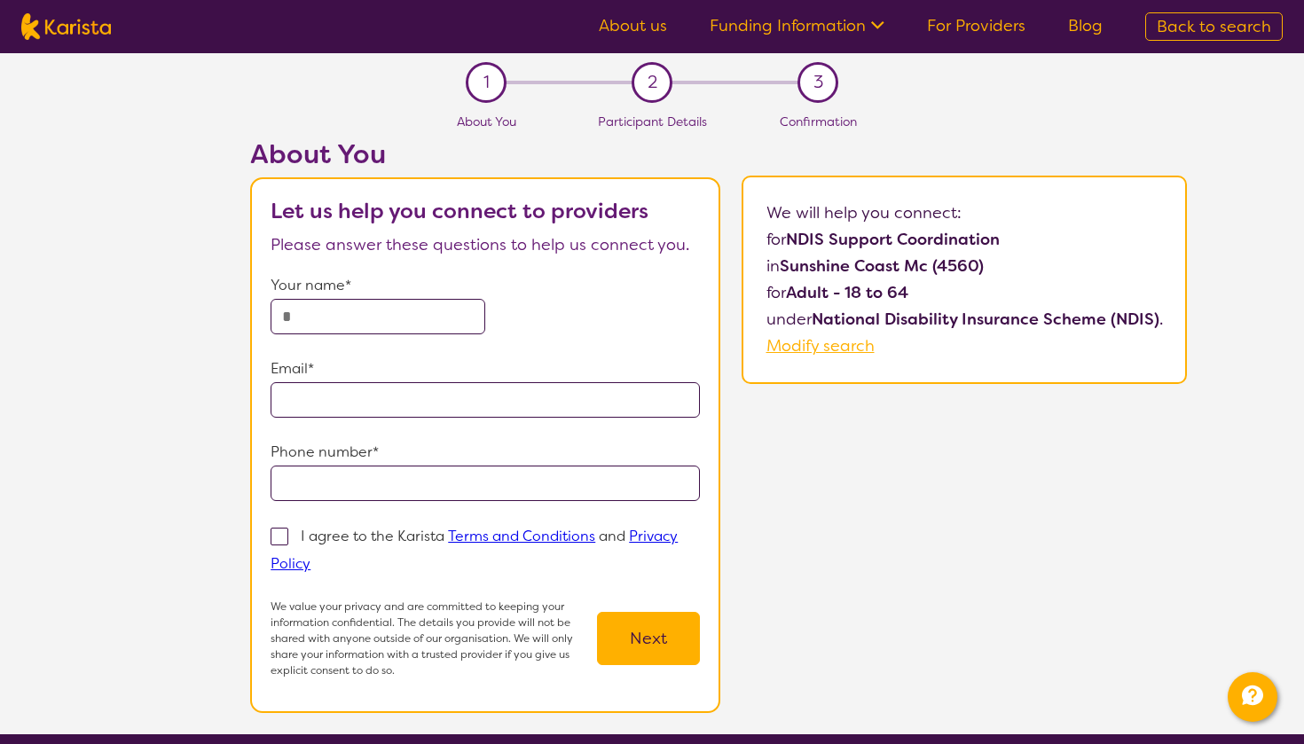
select select "NDIS"
